Goal: Transaction & Acquisition: Purchase product/service

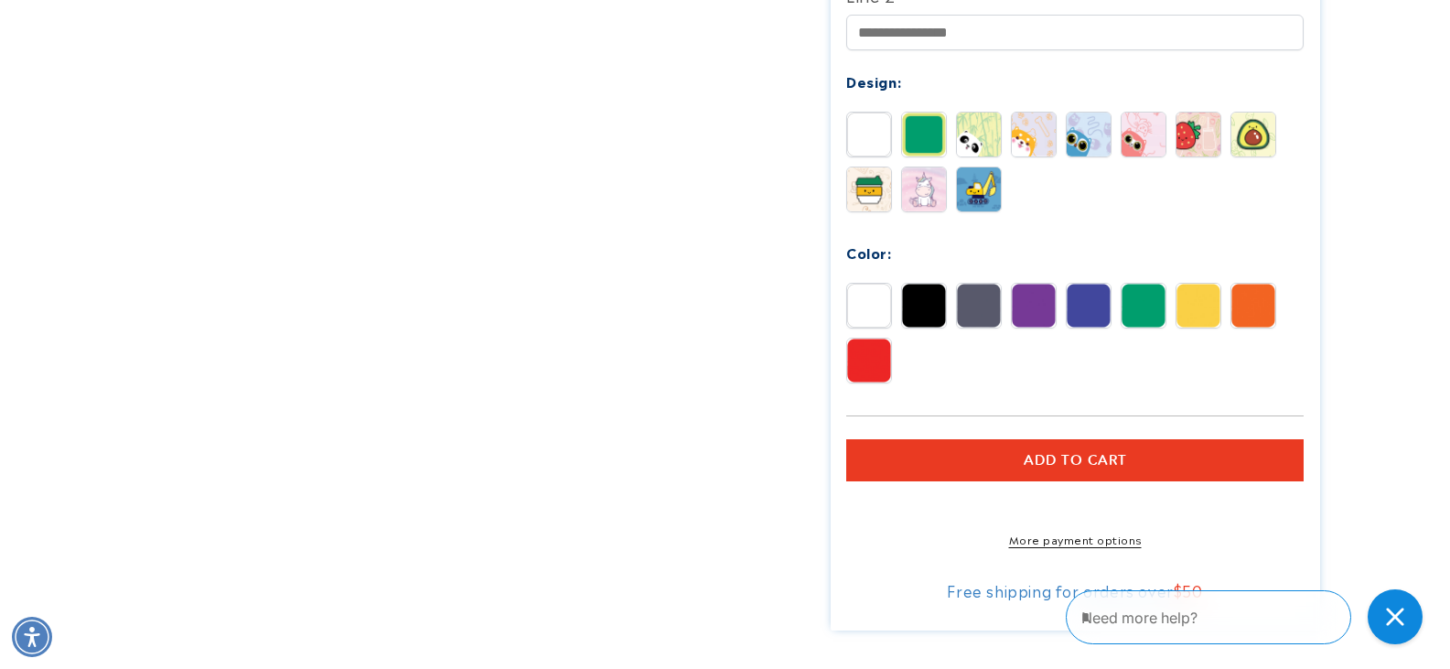
scroll to position [820, 0]
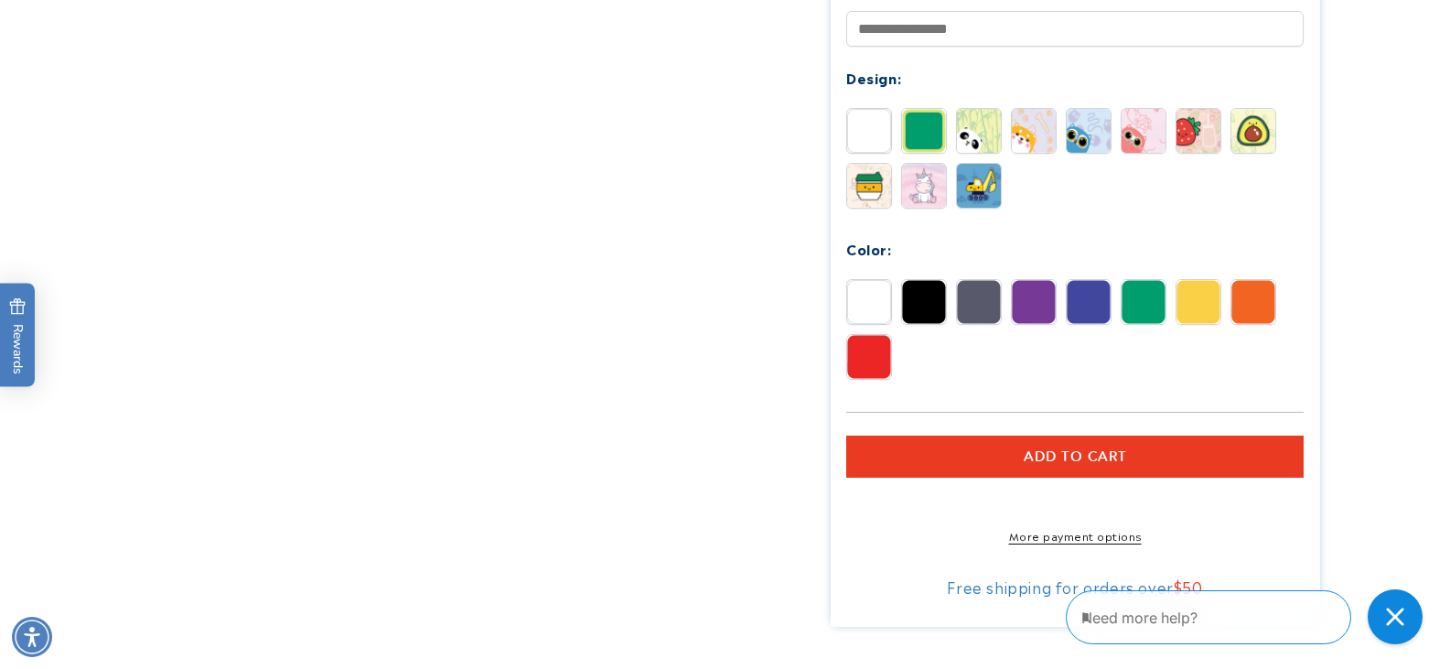
click at [875, 193] on img at bounding box center [869, 186] width 44 height 44
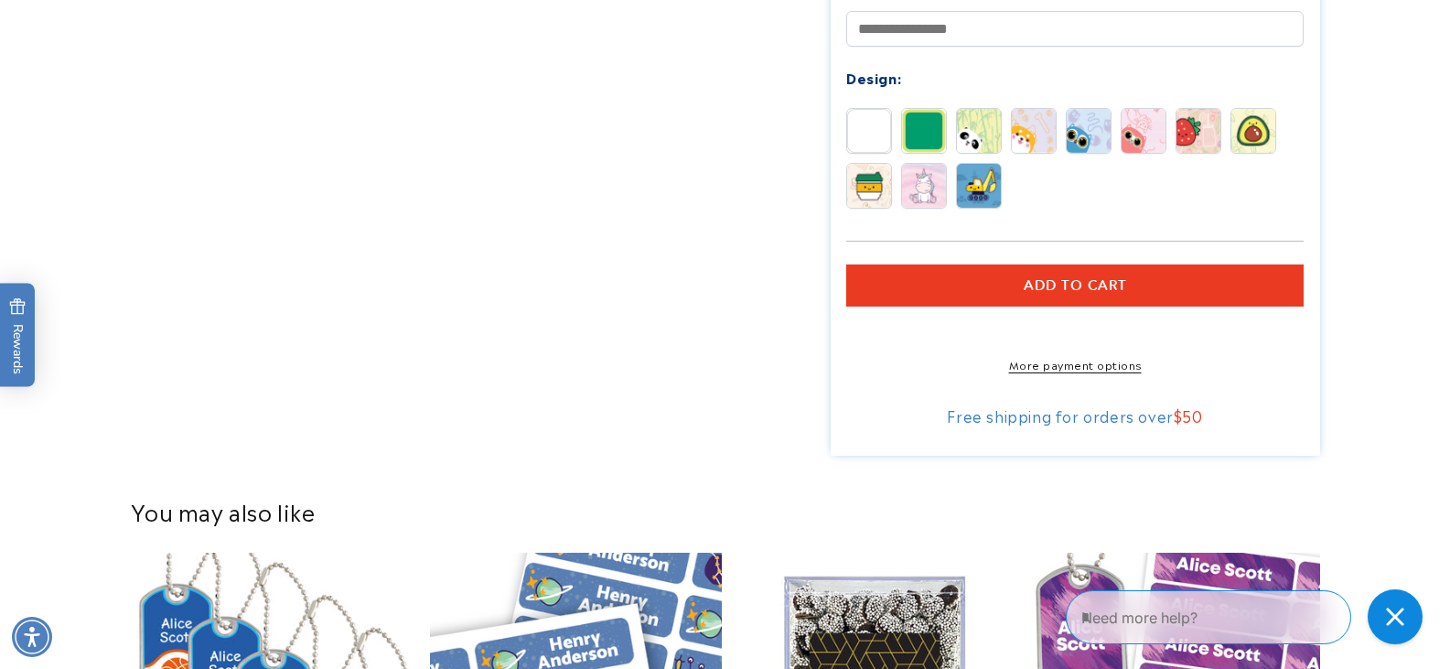
click at [908, 187] on img at bounding box center [924, 186] width 44 height 44
click at [1144, 127] on img at bounding box center [1144, 131] width 44 height 44
click at [1184, 133] on img at bounding box center [1199, 131] width 44 height 44
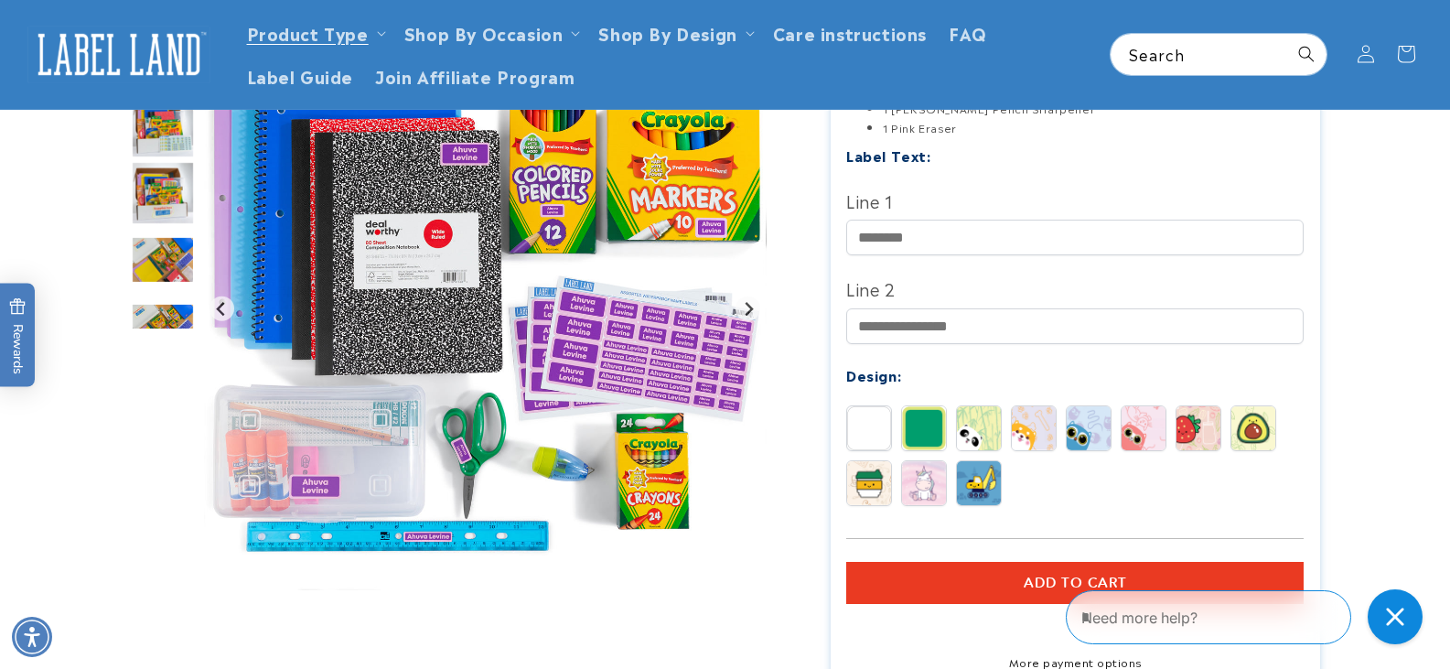
scroll to position [516, 0]
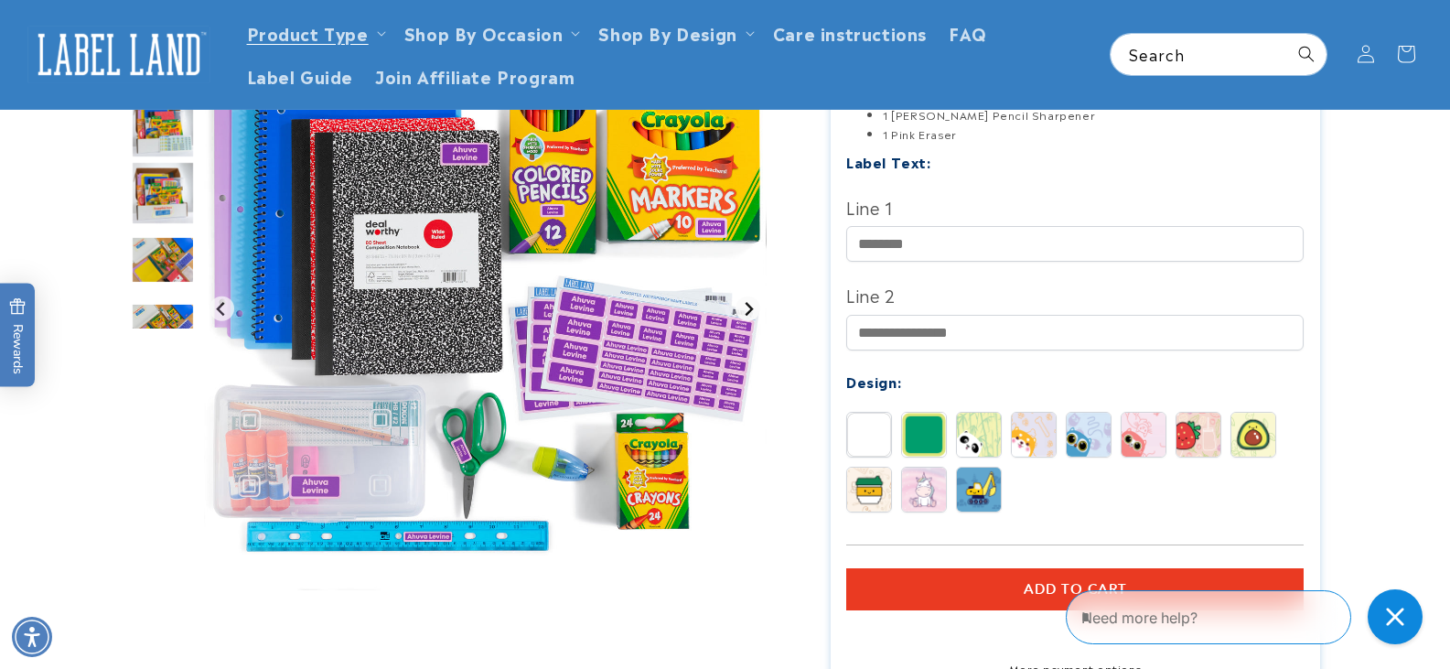
click at [745, 313] on icon "Next slide" at bounding box center [748, 309] width 15 height 15
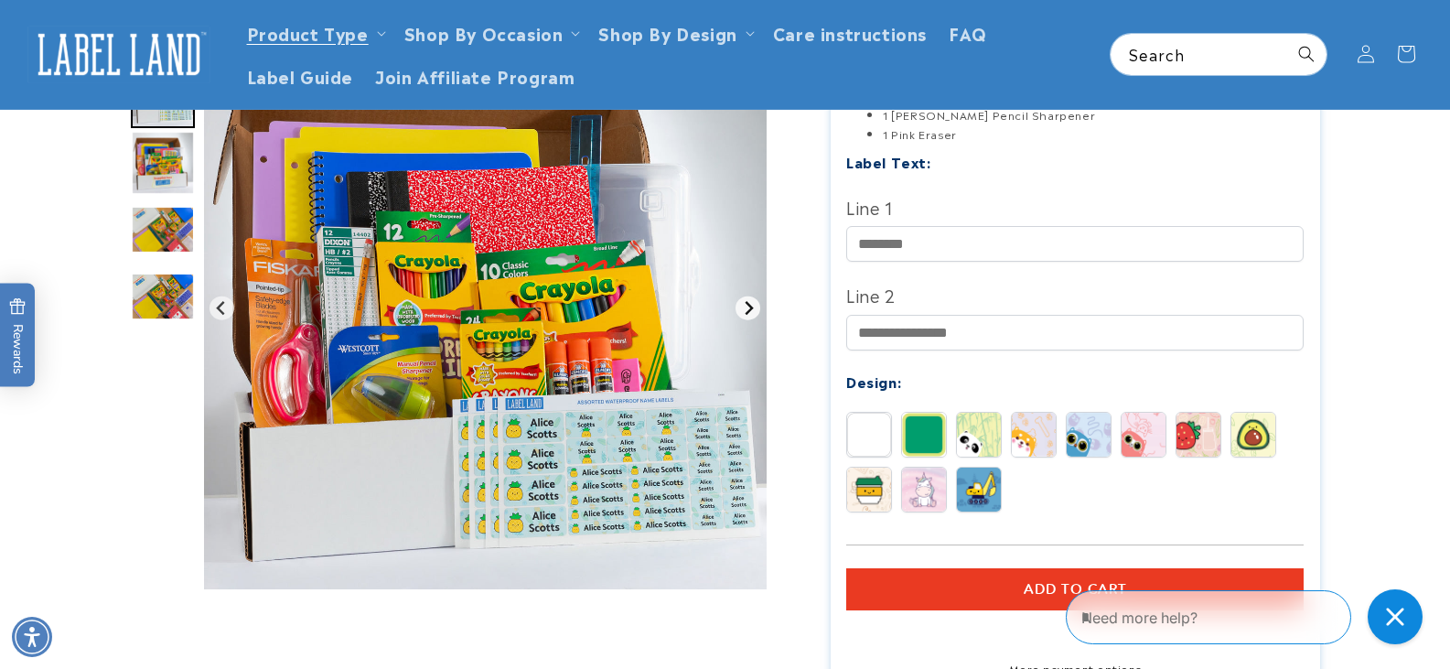
click at [745, 313] on icon "Next slide" at bounding box center [748, 308] width 15 height 15
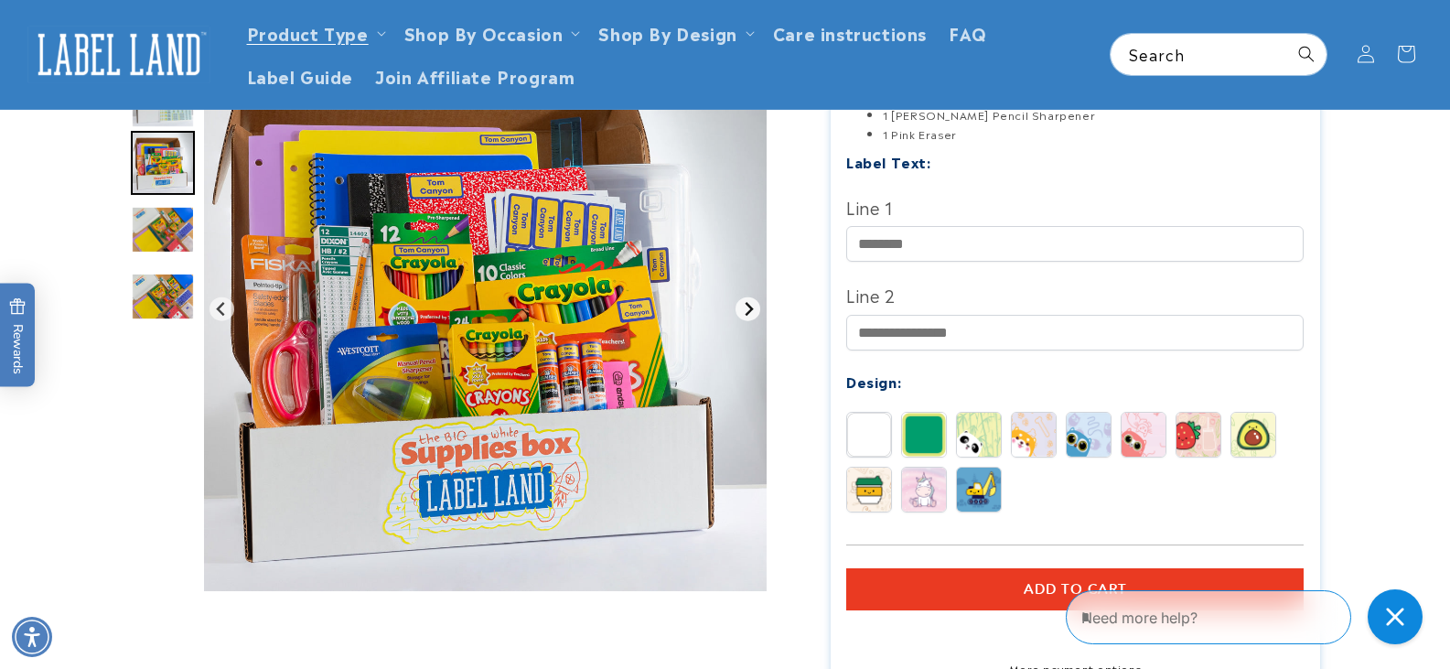
click at [745, 313] on icon "Next slide" at bounding box center [748, 309] width 15 height 15
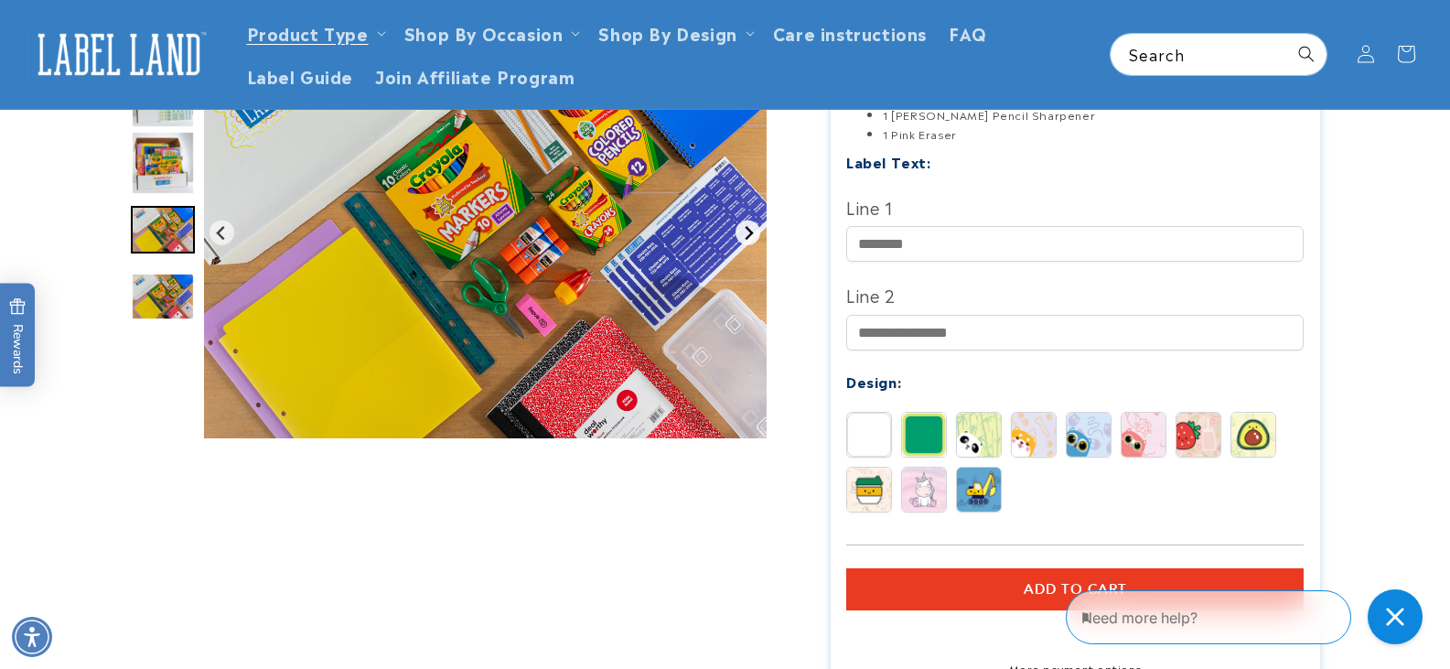
click at [745, 313] on img "Gallery Viewer" at bounding box center [485, 232] width 563 height 411
click at [744, 225] on icon "Next slide" at bounding box center [748, 232] width 15 height 15
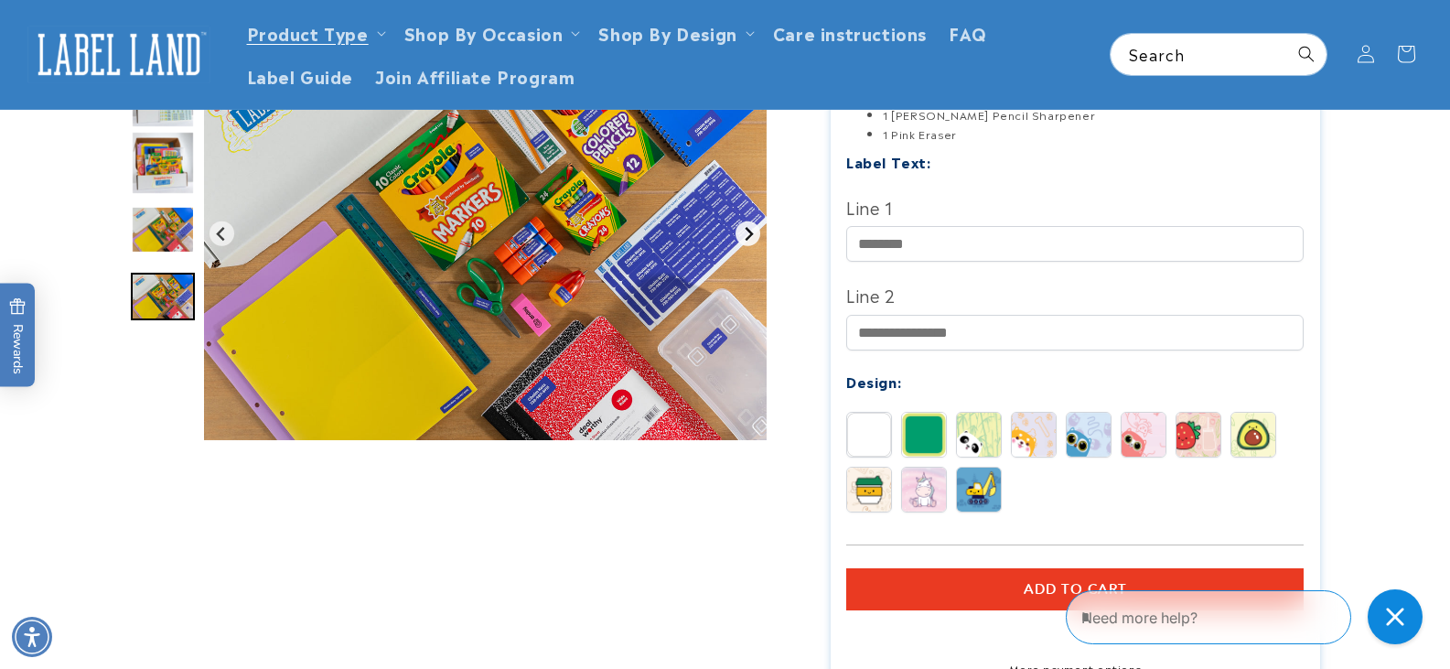
click at [744, 225] on button "Go to first slide" at bounding box center [748, 233] width 25 height 25
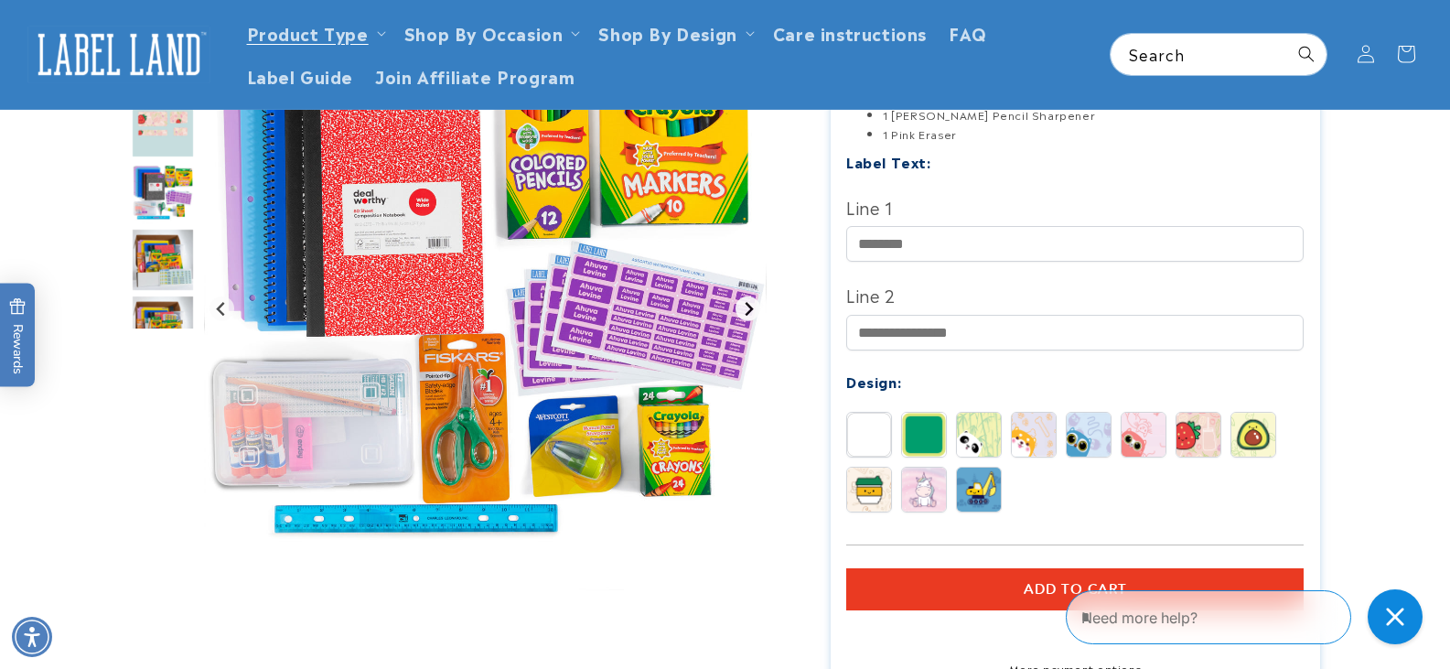
click at [744, 225] on img "Gallery Viewer" at bounding box center [485, 308] width 563 height 563
